Goal: Check status

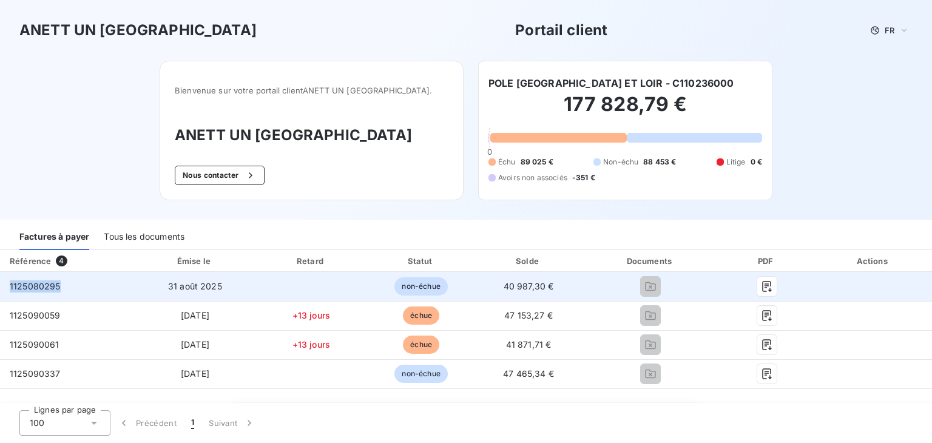
drag, startPoint x: 85, startPoint y: 291, endPoint x: 0, endPoint y: 283, distance: 85.3
click at [0, 283] on td "1125080295" at bounding box center [67, 286] width 135 height 29
copy span "1125080295"
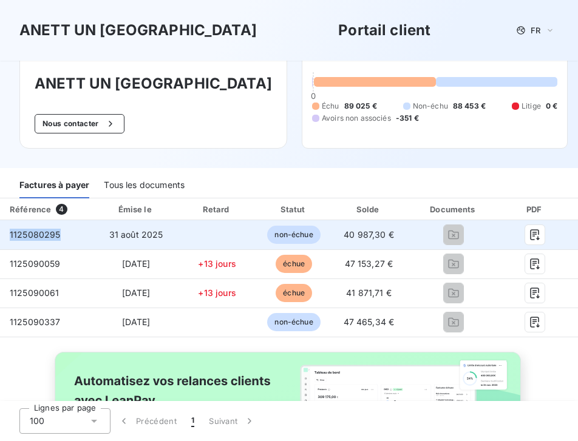
scroll to position [61, 0]
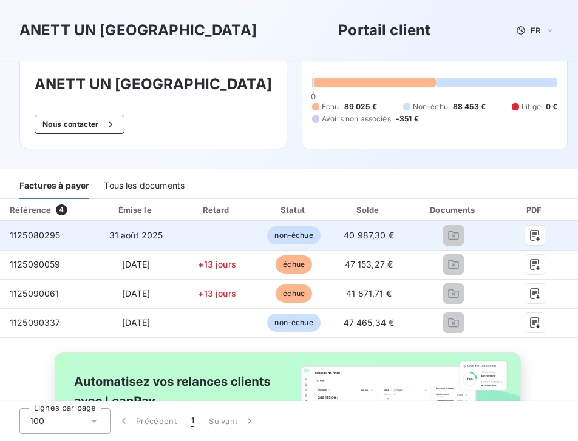
drag, startPoint x: 167, startPoint y: 231, endPoint x: 172, endPoint y: 226, distance: 6.9
click at [172, 226] on td "31 août 2025" at bounding box center [136, 235] width 84 height 29
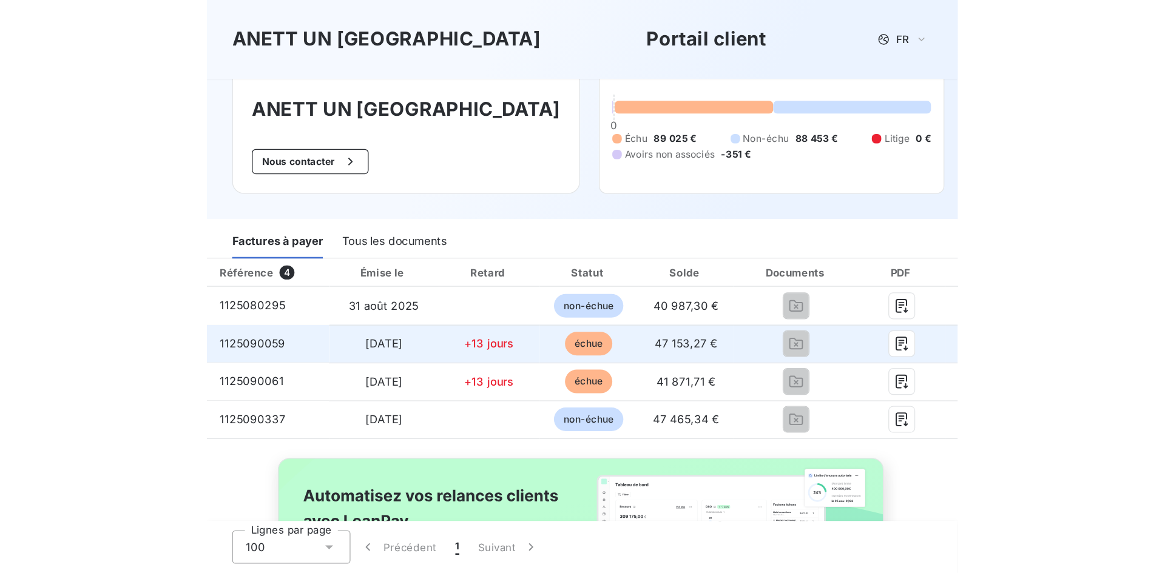
scroll to position [0, 0]
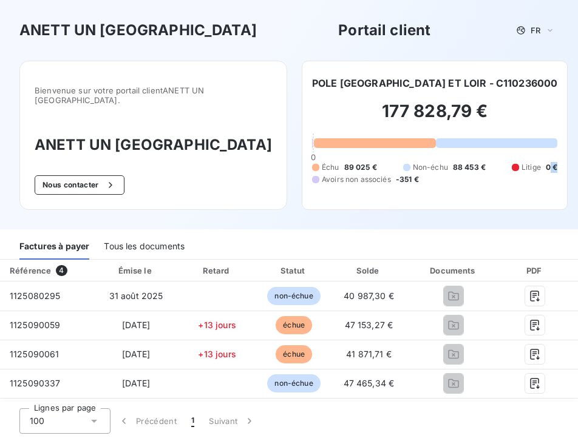
drag, startPoint x: 532, startPoint y: 166, endPoint x: 542, endPoint y: 217, distance: 52.1
click at [541, 217] on div "Bienvenue sur votre portail client ANETT UN PAYS DE [GEOGRAPHIC_DATA] . ANETT U…" at bounding box center [289, 145] width 578 height 169
